Goal: Download file/media

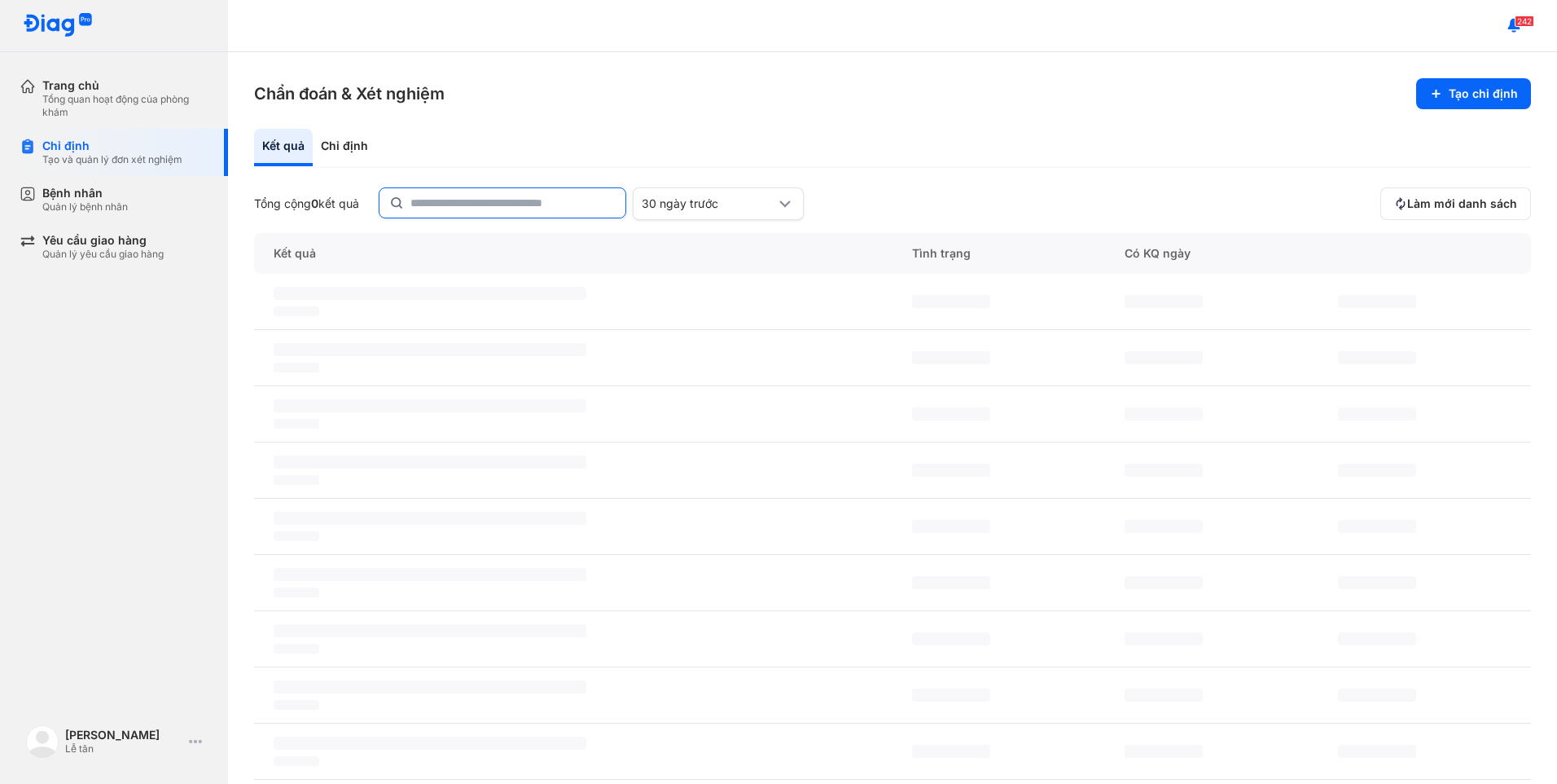
click at [528, 201] on input "text" at bounding box center [512, 202] width 205 height 29
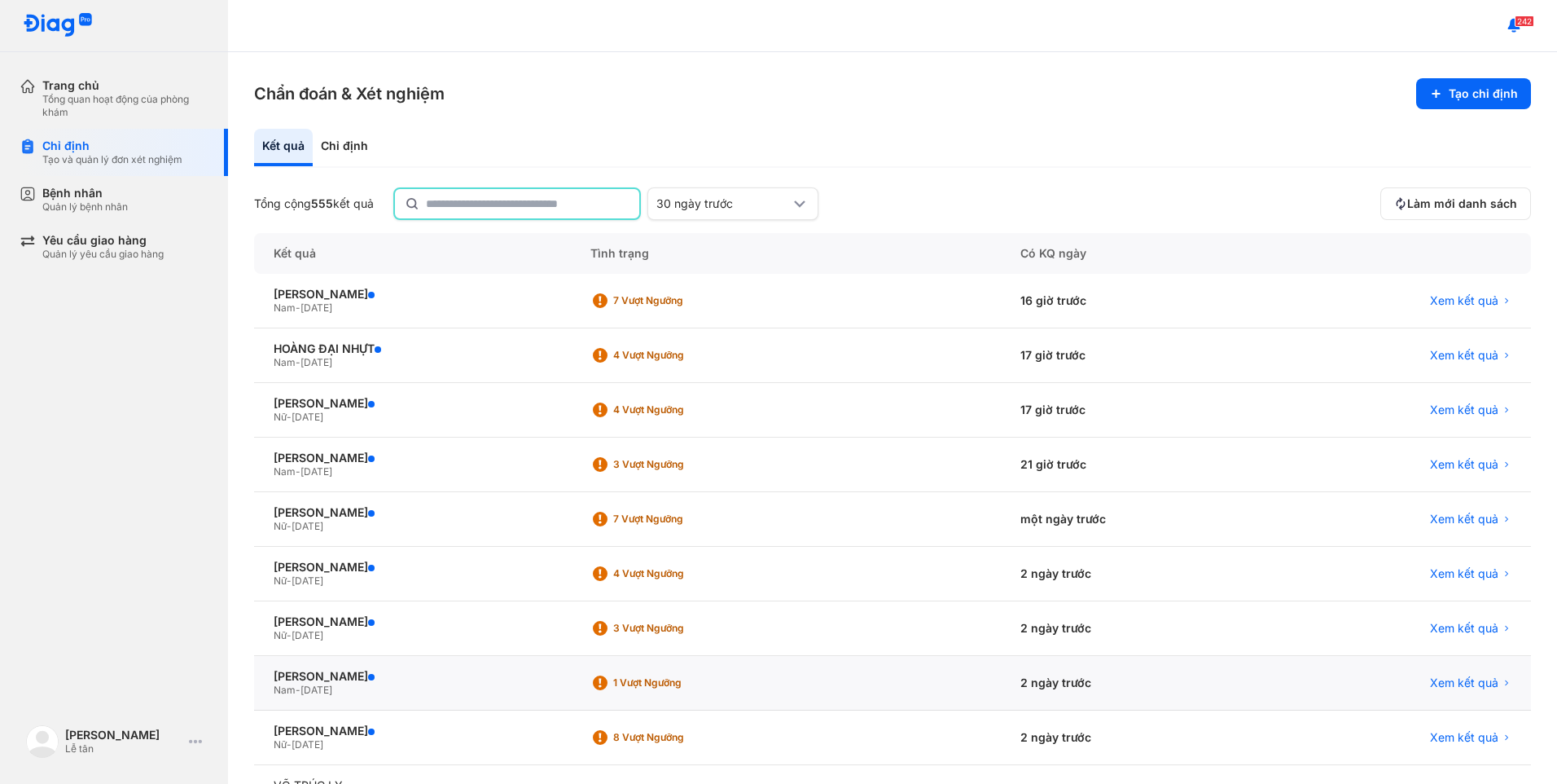
scroll to position [121, 0]
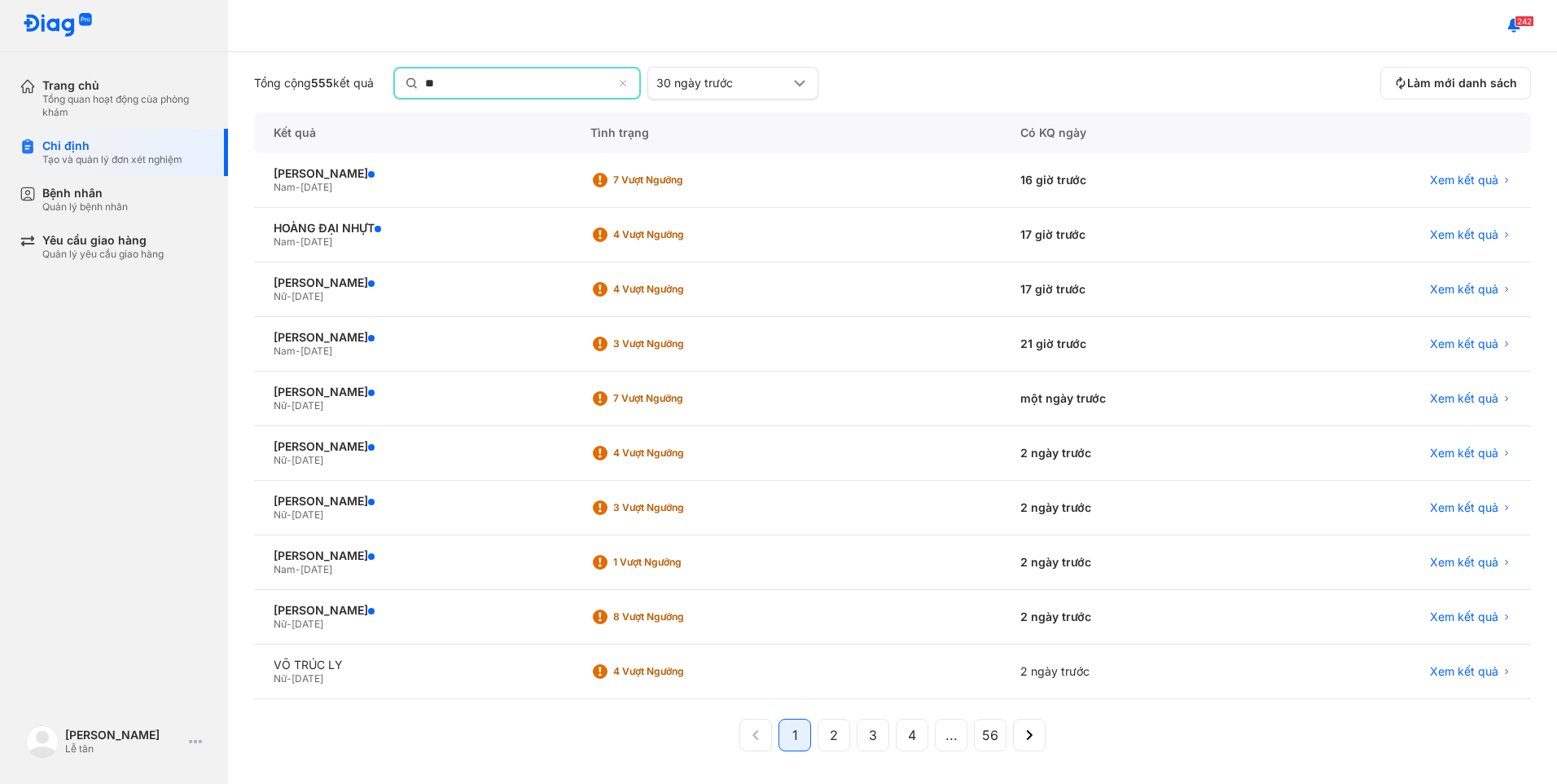
type input "*"
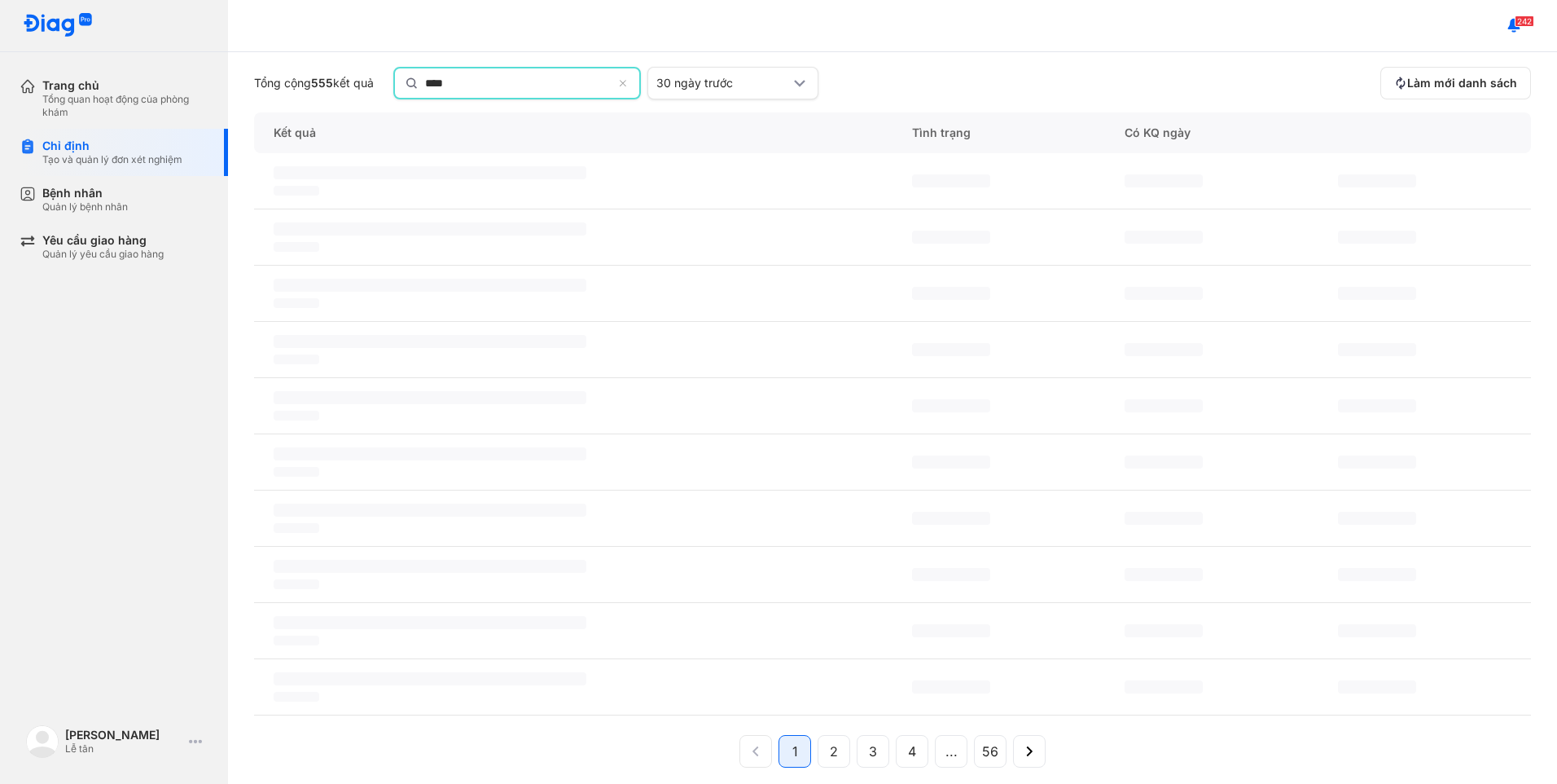
scroll to position [0, 0]
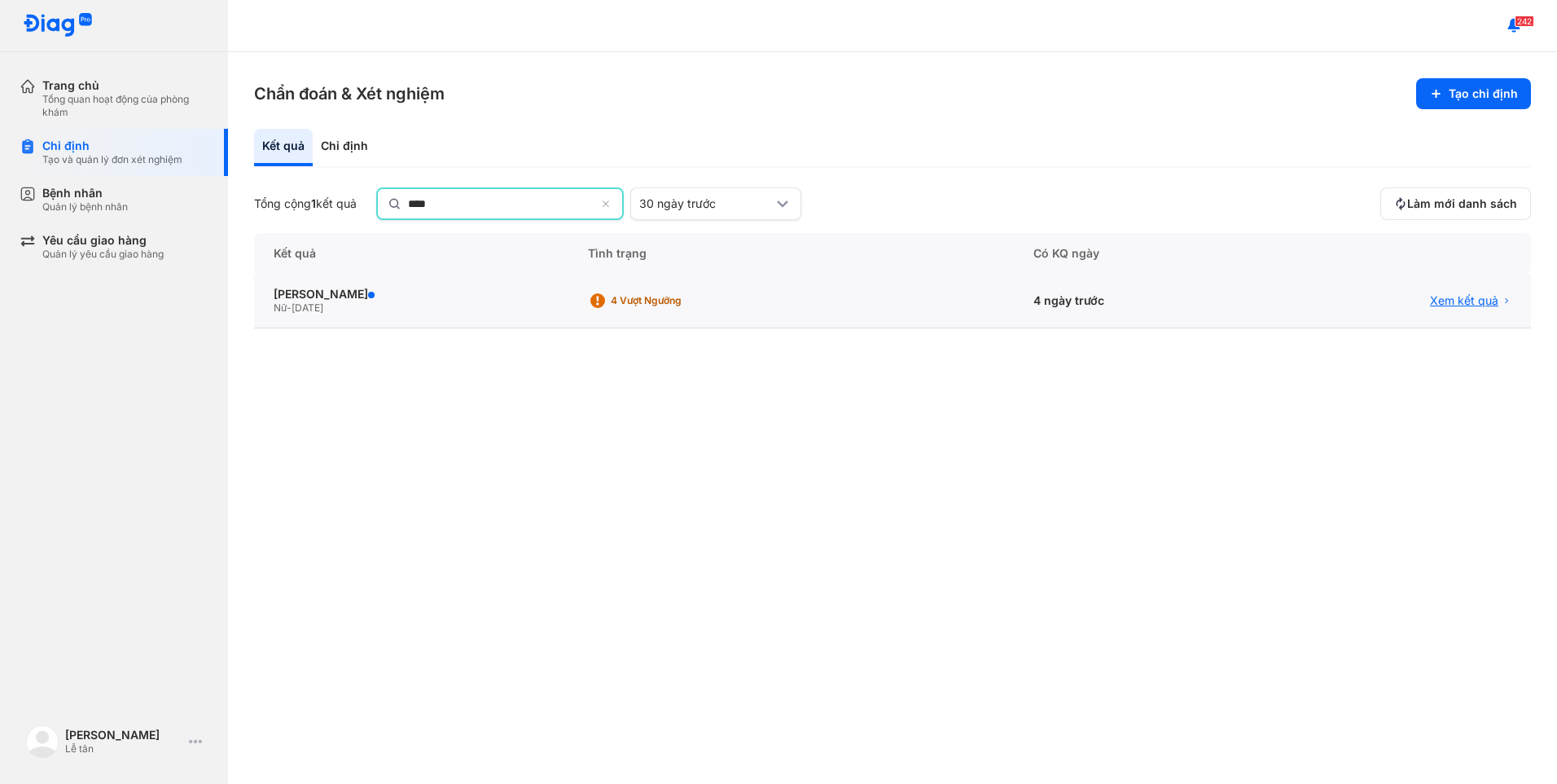
type input "***"
click at [1483, 296] on span "Xem kết quả" at bounding box center [1464, 302] width 68 height 15
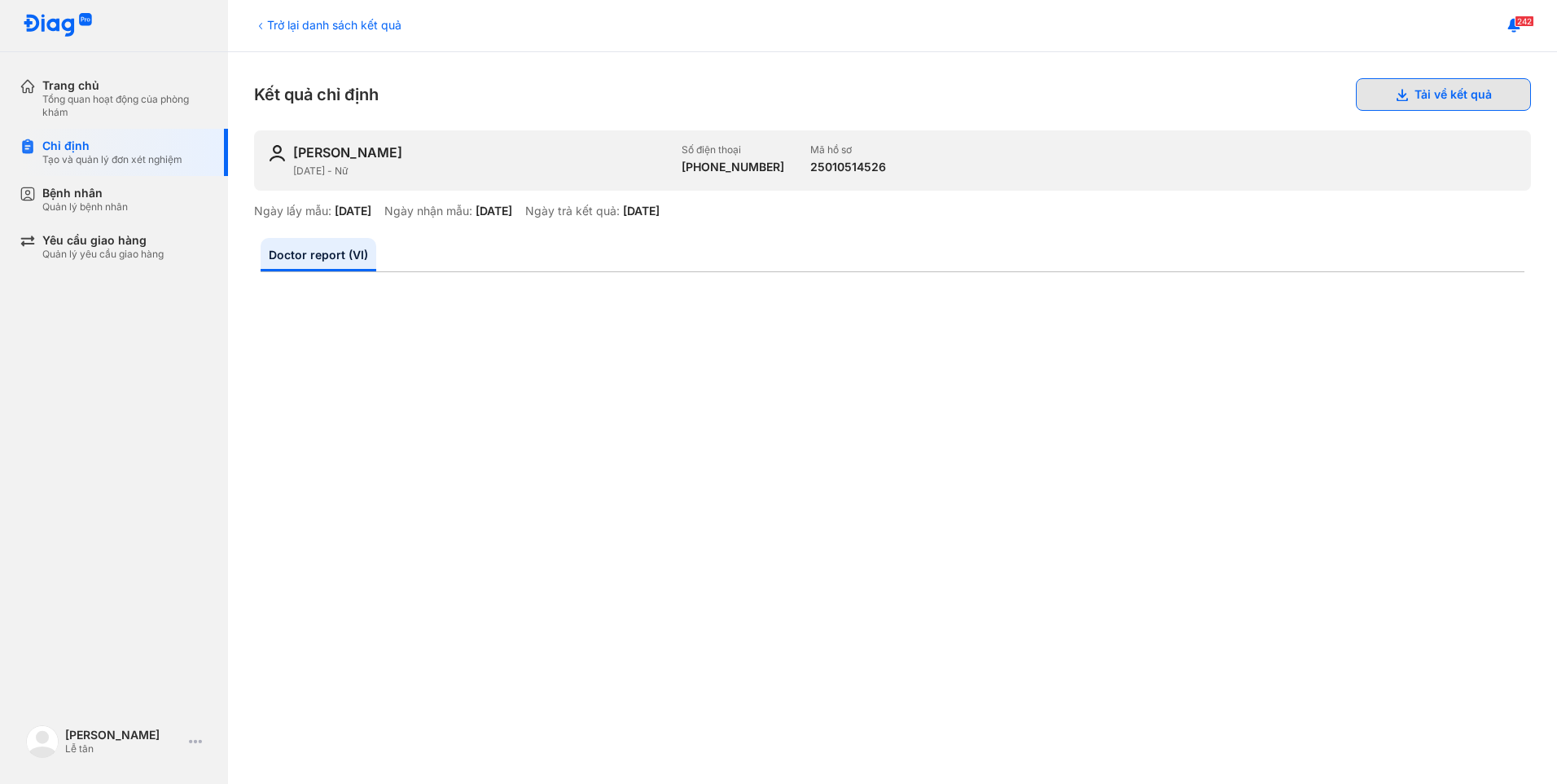
click at [1448, 97] on button "Tải về kết quả" at bounding box center [1443, 94] width 175 height 33
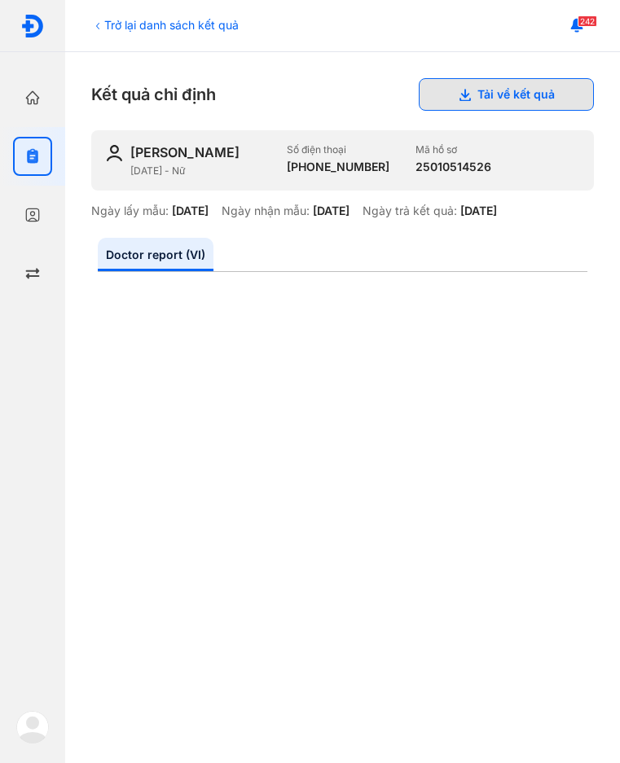
click at [510, 109] on button "Tải về kết quả" at bounding box center [506, 94] width 175 height 33
